Goal: Task Accomplishment & Management: Manage account settings

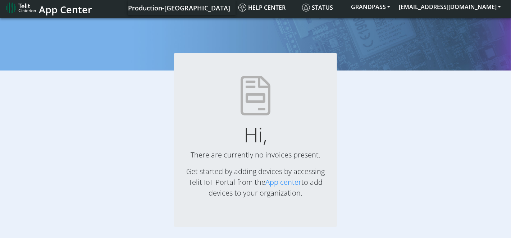
scroll to position [4, 0]
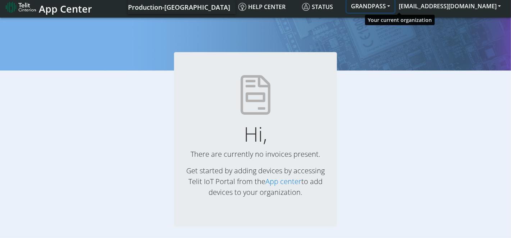
click at [394, 4] on button "GRANDPASS" at bounding box center [371, 6] width 48 height 13
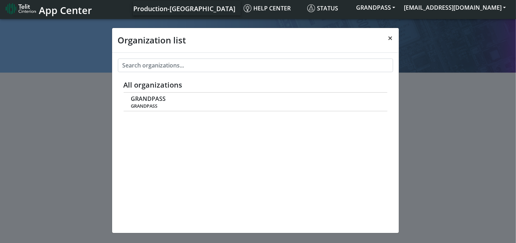
click at [388, 38] on span "×" at bounding box center [390, 38] width 5 height 12
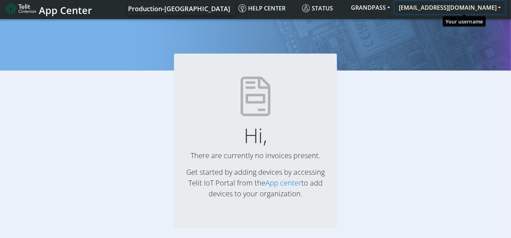
click at [499, 8] on button "[EMAIL_ADDRESS][DOMAIN_NAME]" at bounding box center [449, 7] width 111 height 13
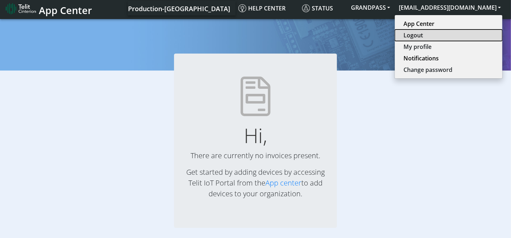
click at [444, 37] on button "Logout" at bounding box center [449, 35] width 108 height 12
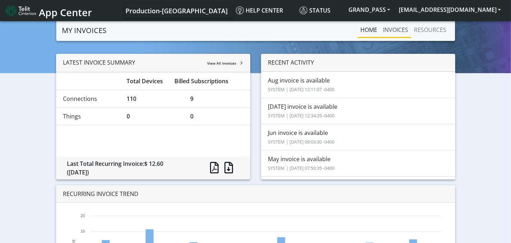
click at [394, 29] on link "INVOICES" at bounding box center [395, 30] width 31 height 14
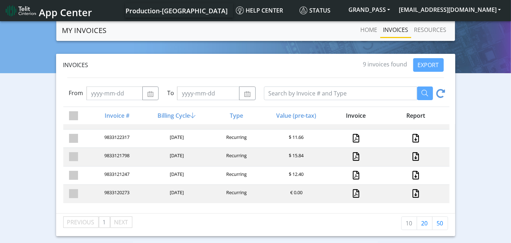
scroll to position [15, 0]
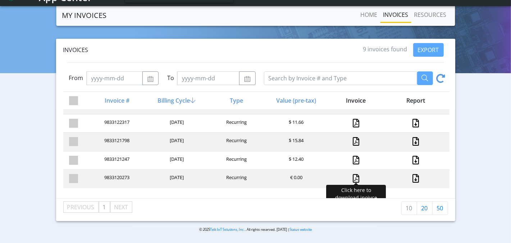
click at [354, 174] on link at bounding box center [356, 178] width 6 height 9
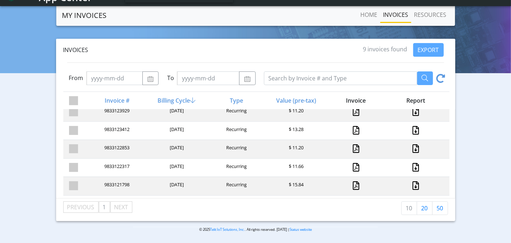
scroll to position [0, 0]
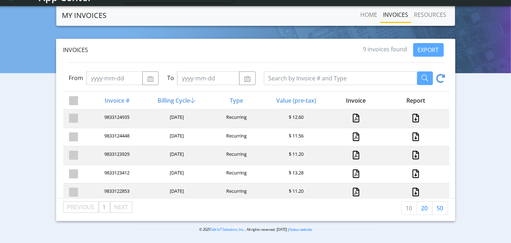
drag, startPoint x: 73, startPoint y: 115, endPoint x: 88, endPoint y: 122, distance: 16.7
click at [72, 115] on span at bounding box center [73, 118] width 9 height 9
click at [84, 115] on input "checkbox" at bounding box center [86, 116] width 5 height 5
checkbox input "true"
click at [431, 14] on link "RESOURCES" at bounding box center [430, 15] width 38 height 14
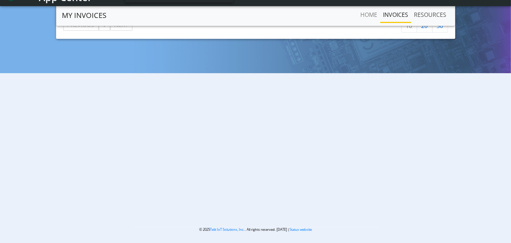
scroll to position [5, 0]
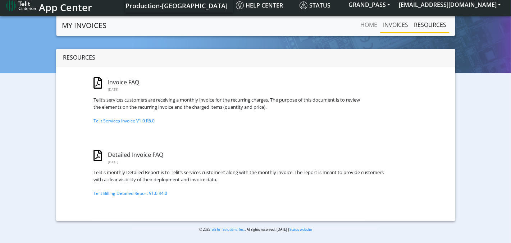
click at [391, 25] on link "INVOICES" at bounding box center [395, 25] width 31 height 14
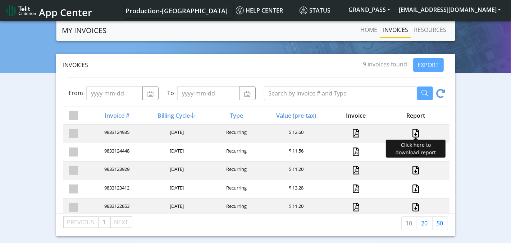
click at [411, 133] on link at bounding box center [415, 133] width 9 height 9
drag, startPoint x: 479, startPoint y: 93, endPoint x: 484, endPoint y: 101, distance: 9.4
click at [480, 93] on div "Invoices 9 invoices found EXPORT From To Invoice # Billing Cycle Type Value (pr…" at bounding box center [255, 145] width 500 height 183
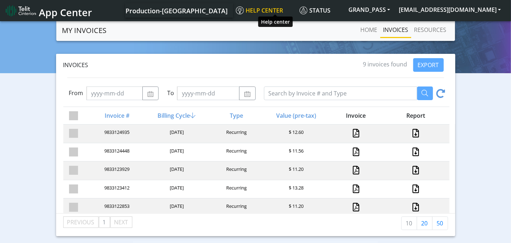
click at [280, 11] on span "Help center" at bounding box center [259, 10] width 47 height 8
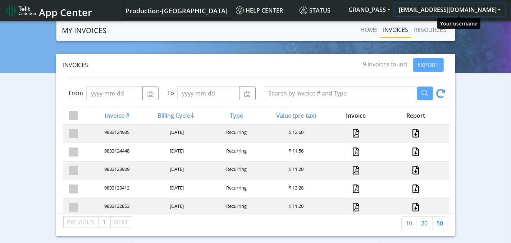
click at [501, 10] on button "[EMAIL_ADDRESS][DOMAIN_NAME]" at bounding box center [449, 9] width 111 height 13
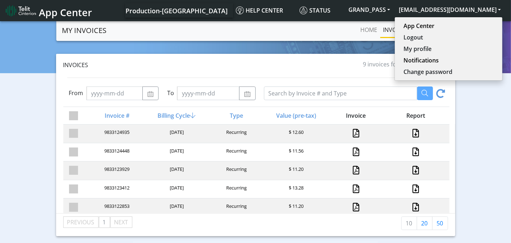
drag, startPoint x: 491, startPoint y: 147, endPoint x: 419, endPoint y: 33, distance: 135.2
click at [490, 145] on div "Invoices 9 invoices found EXPORT From To Invoice # Billing Cycle Type Value (pr…" at bounding box center [255, 145] width 500 height 183
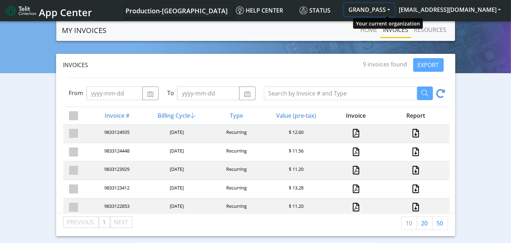
click at [391, 7] on button "GRAND_PASS" at bounding box center [369, 9] width 50 height 13
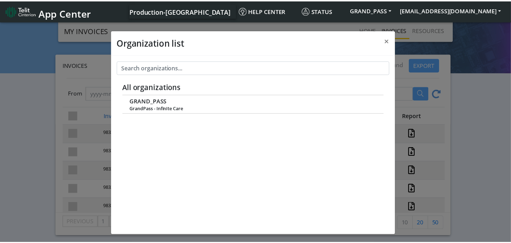
scroll to position [2, 0]
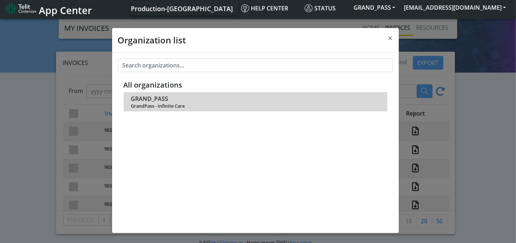
click at [167, 101] on div "GRAND_PASS GrandPass - Infinite Care" at bounding box center [255, 102] width 249 height 15
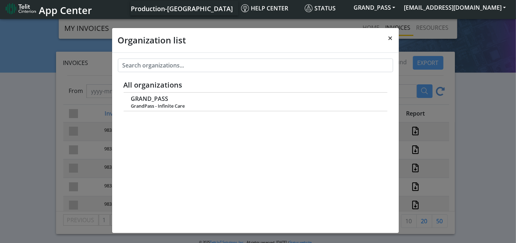
click at [384, 37] on button "×" at bounding box center [391, 38] width 17 height 20
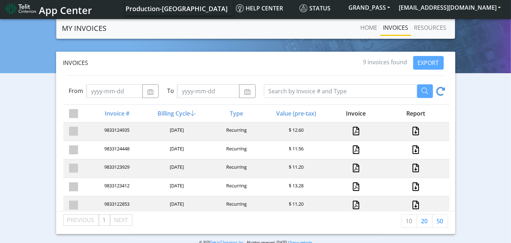
click at [45, 7] on span "App Center" at bounding box center [65, 10] width 53 height 13
